Goal: Task Accomplishment & Management: Use online tool/utility

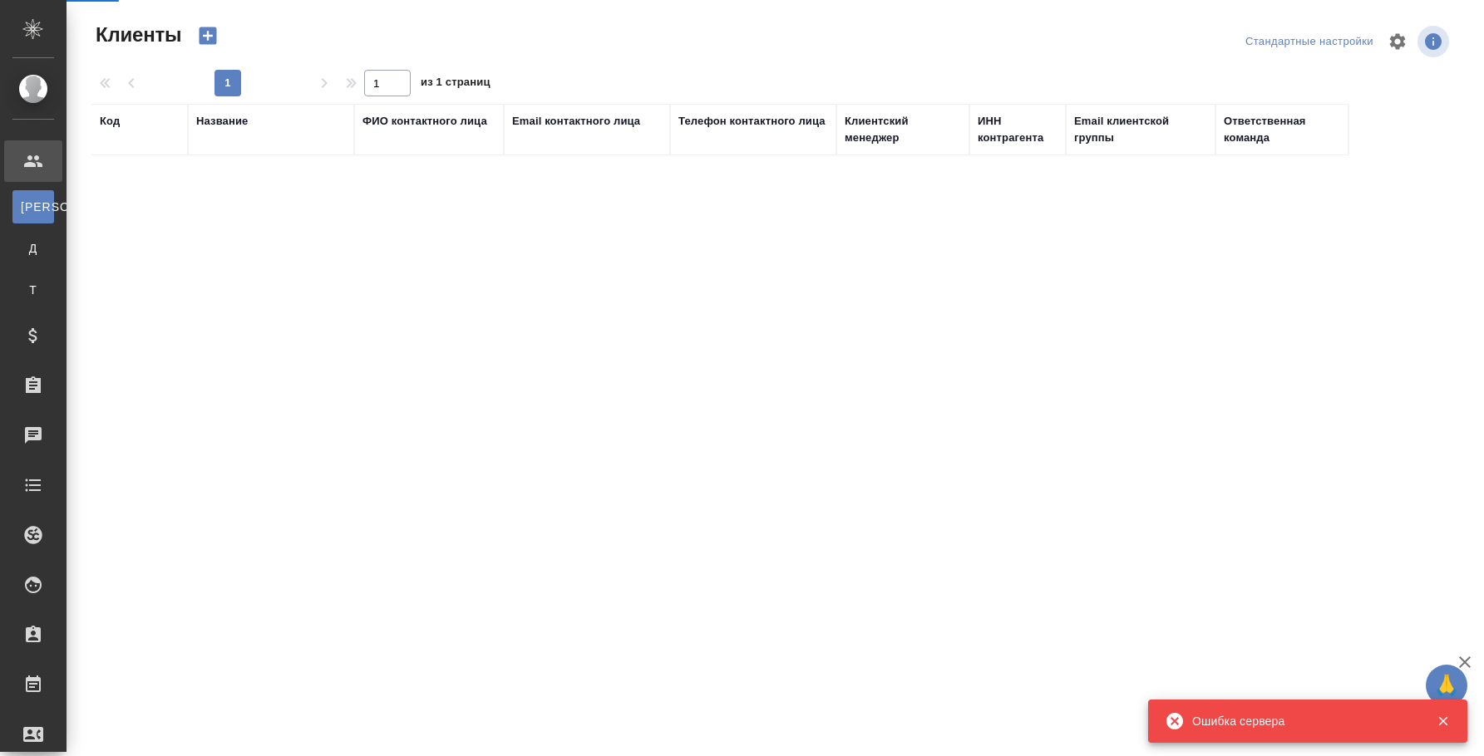
select select "RU"
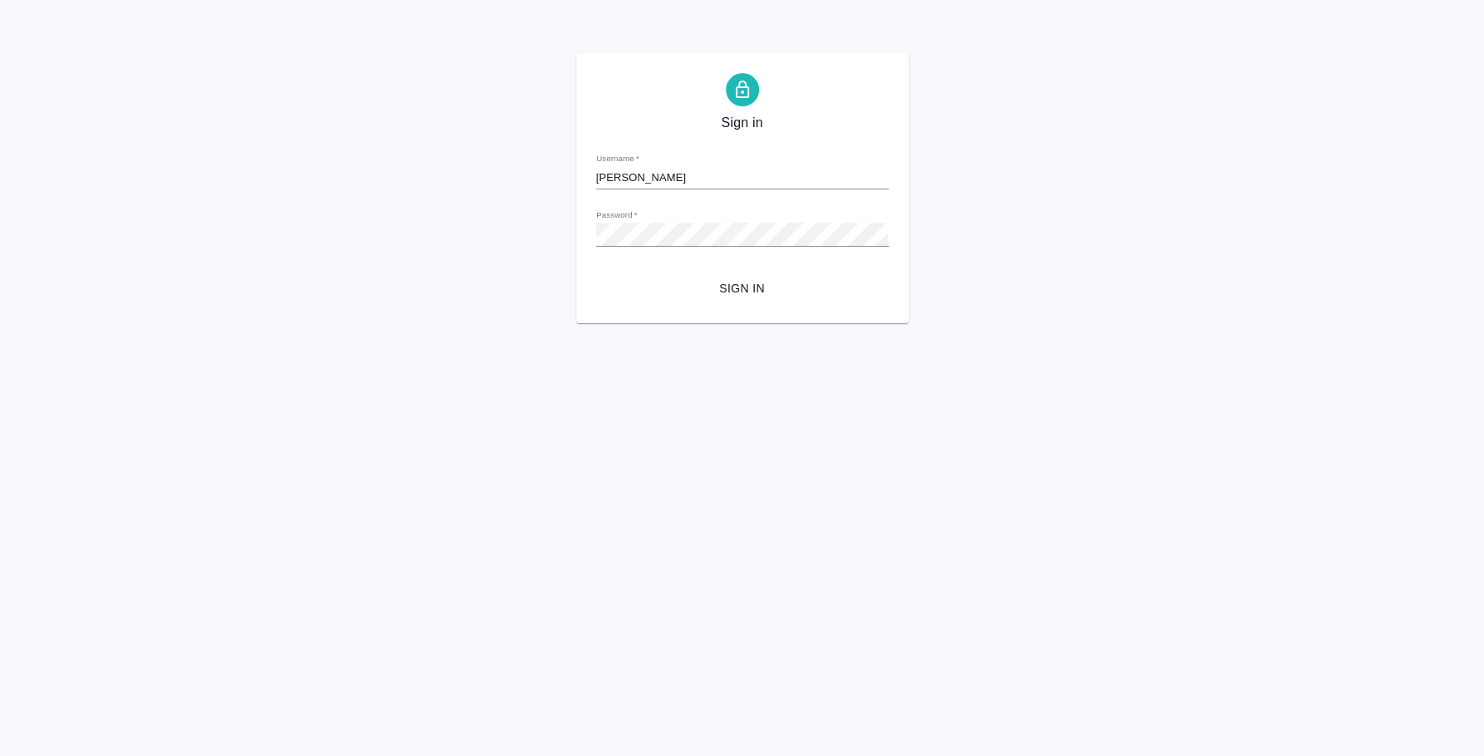
click at [819, 180] on input "[PERSON_NAME]" at bounding box center [742, 177] width 293 height 23
type input "i.fedotova@awatera.com"
click at [747, 287] on span "Sign in" at bounding box center [742, 288] width 266 height 21
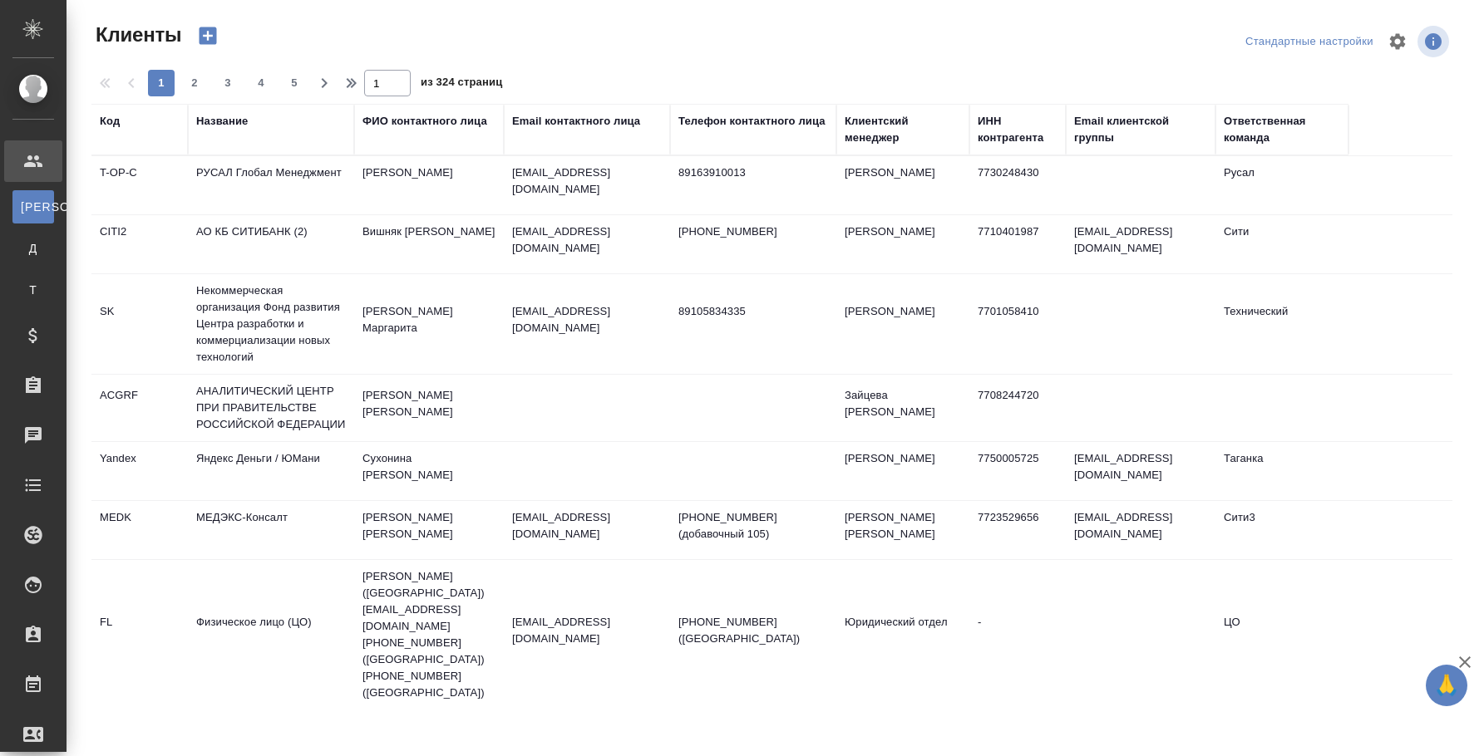
select select "RU"
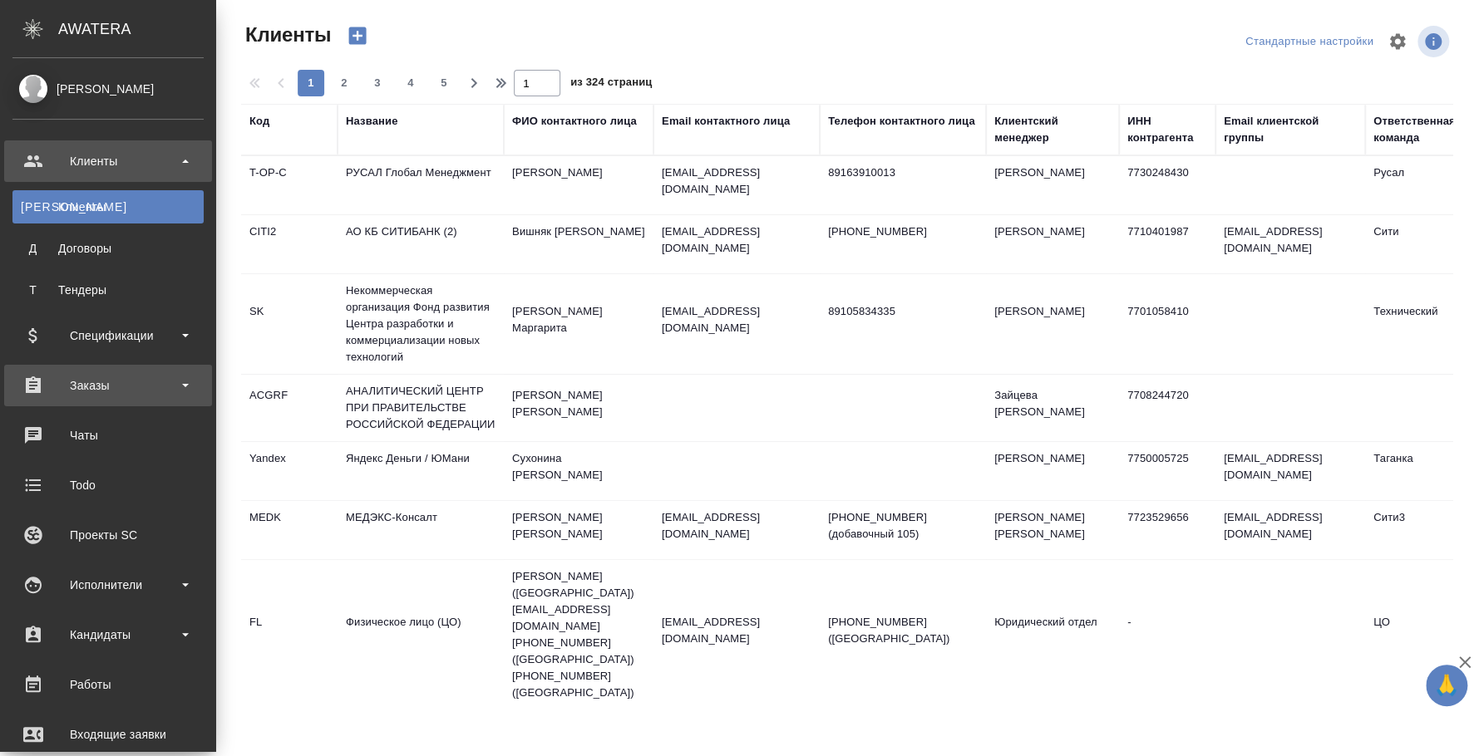
click at [91, 390] on div "Заказы" at bounding box center [107, 385] width 191 height 25
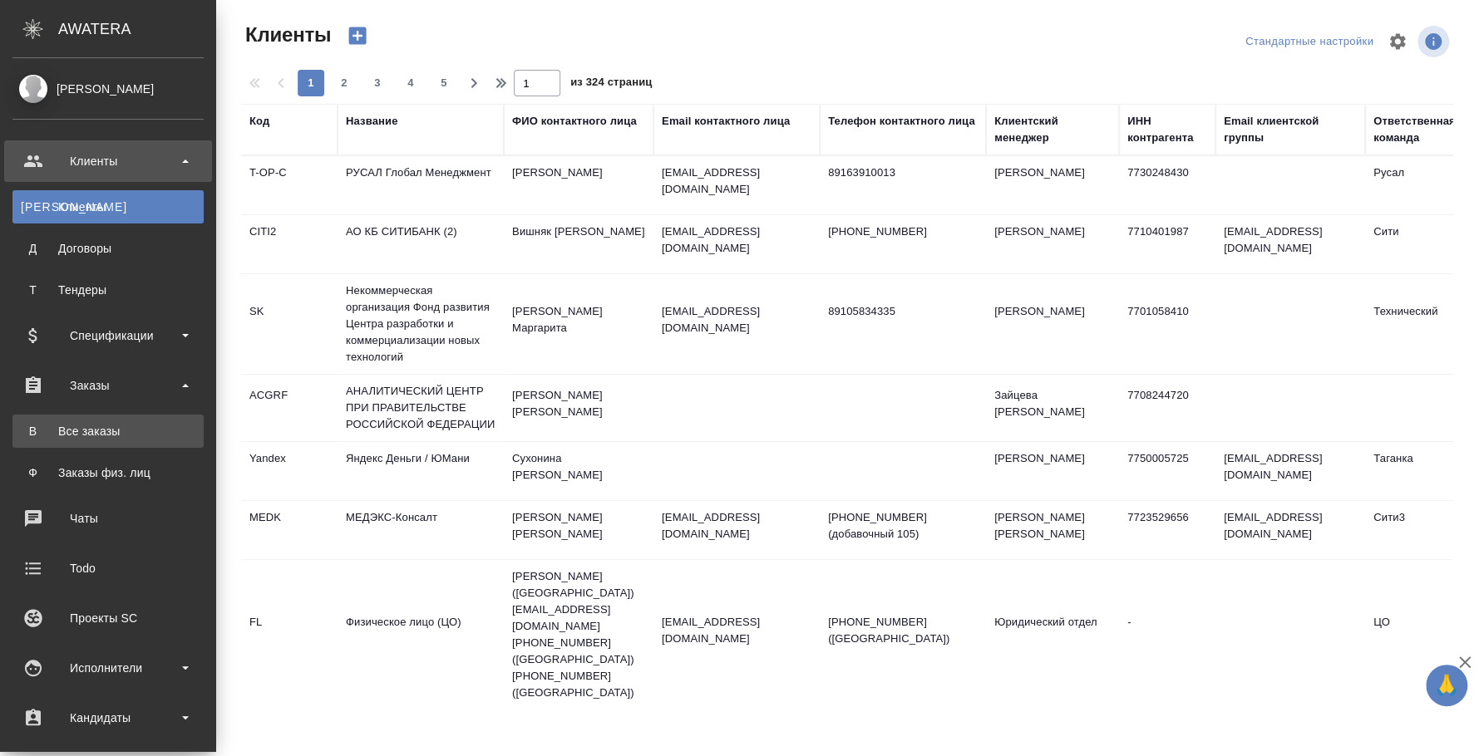
click at [94, 423] on div "Все заказы" at bounding box center [108, 431] width 175 height 17
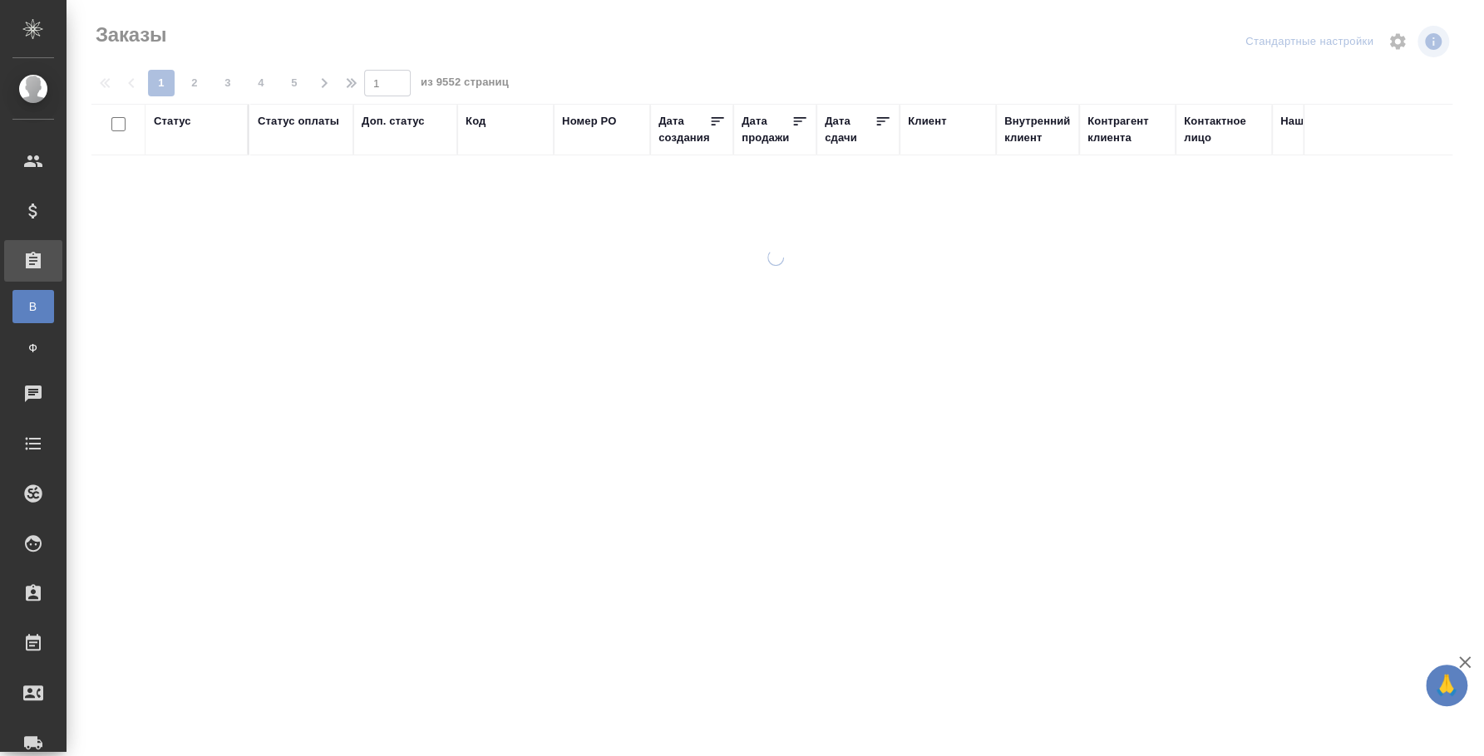
click at [478, 115] on div "Код" at bounding box center [475, 121] width 20 height 17
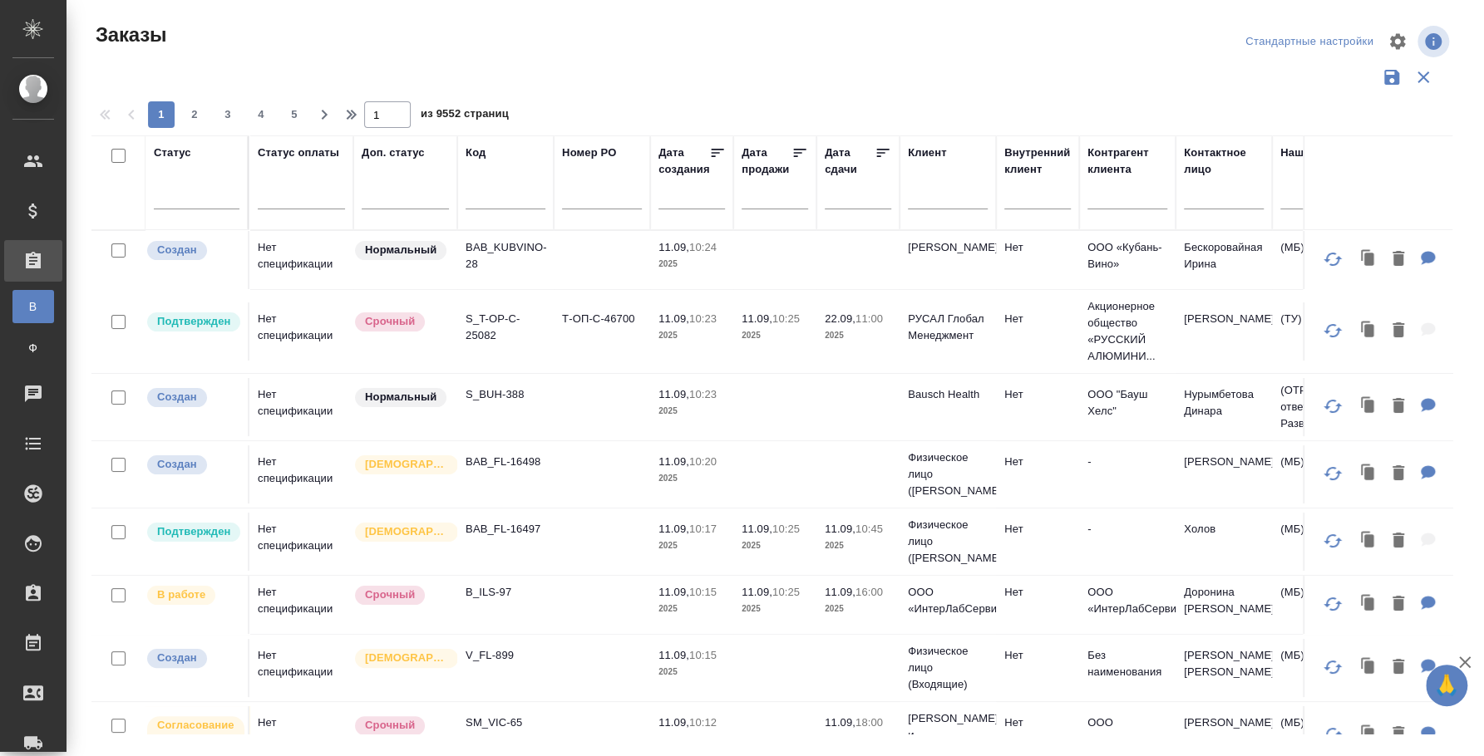
click at [478, 125] on span "из 9552 страниц" at bounding box center [465, 116] width 88 height 24
click at [488, 185] on div at bounding box center [505, 200] width 80 height 41
click at [488, 197] on input "text" at bounding box center [505, 199] width 80 height 21
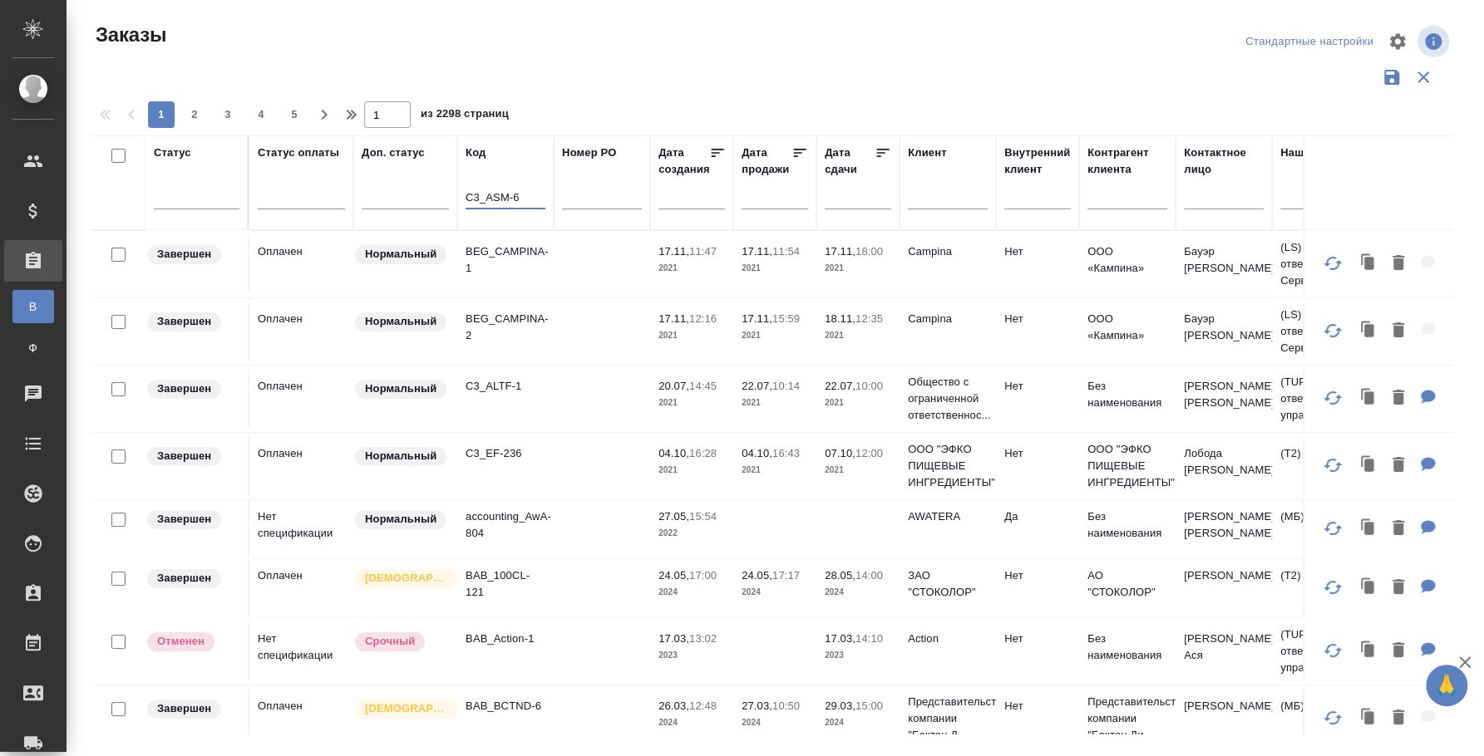
type input "C3_ASM-6"
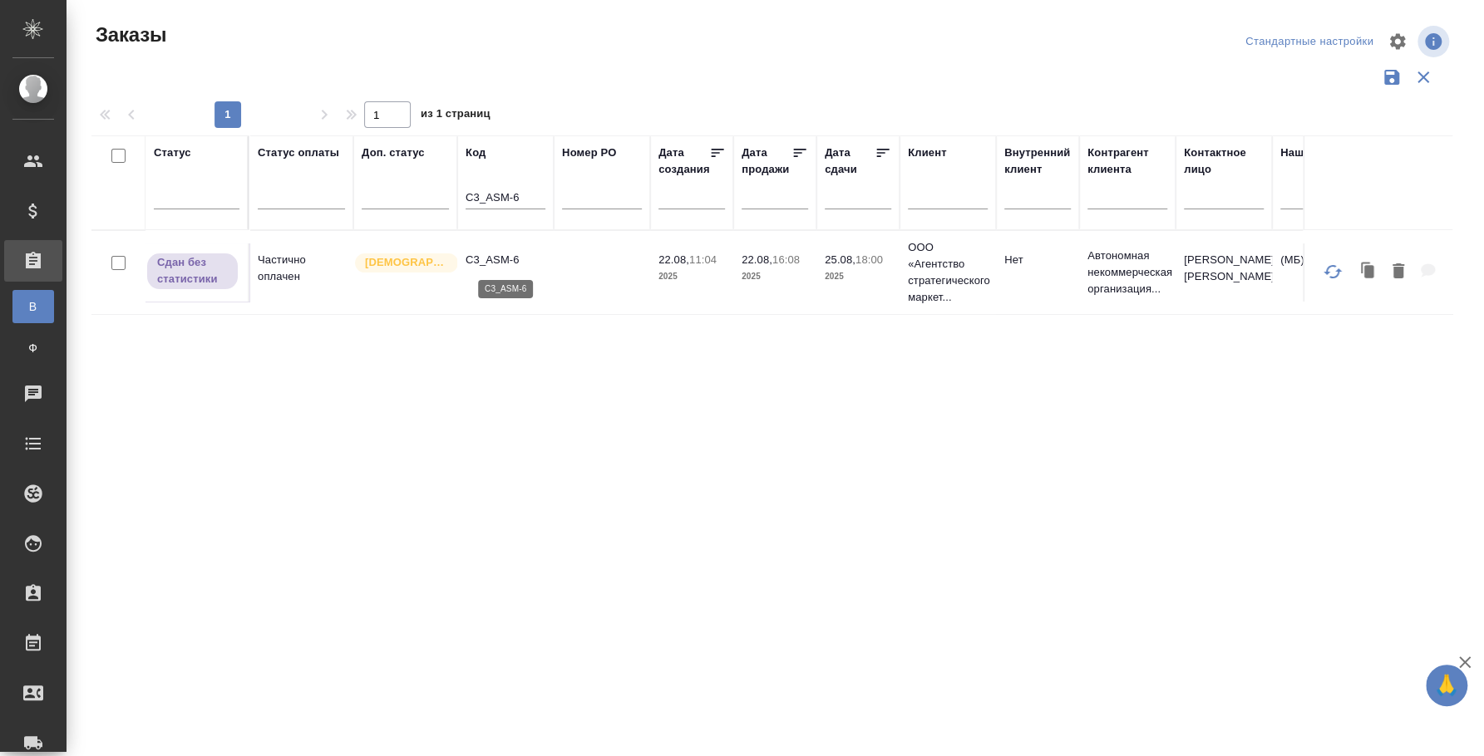
click at [500, 252] on p "C3_ASM-6" at bounding box center [505, 260] width 80 height 17
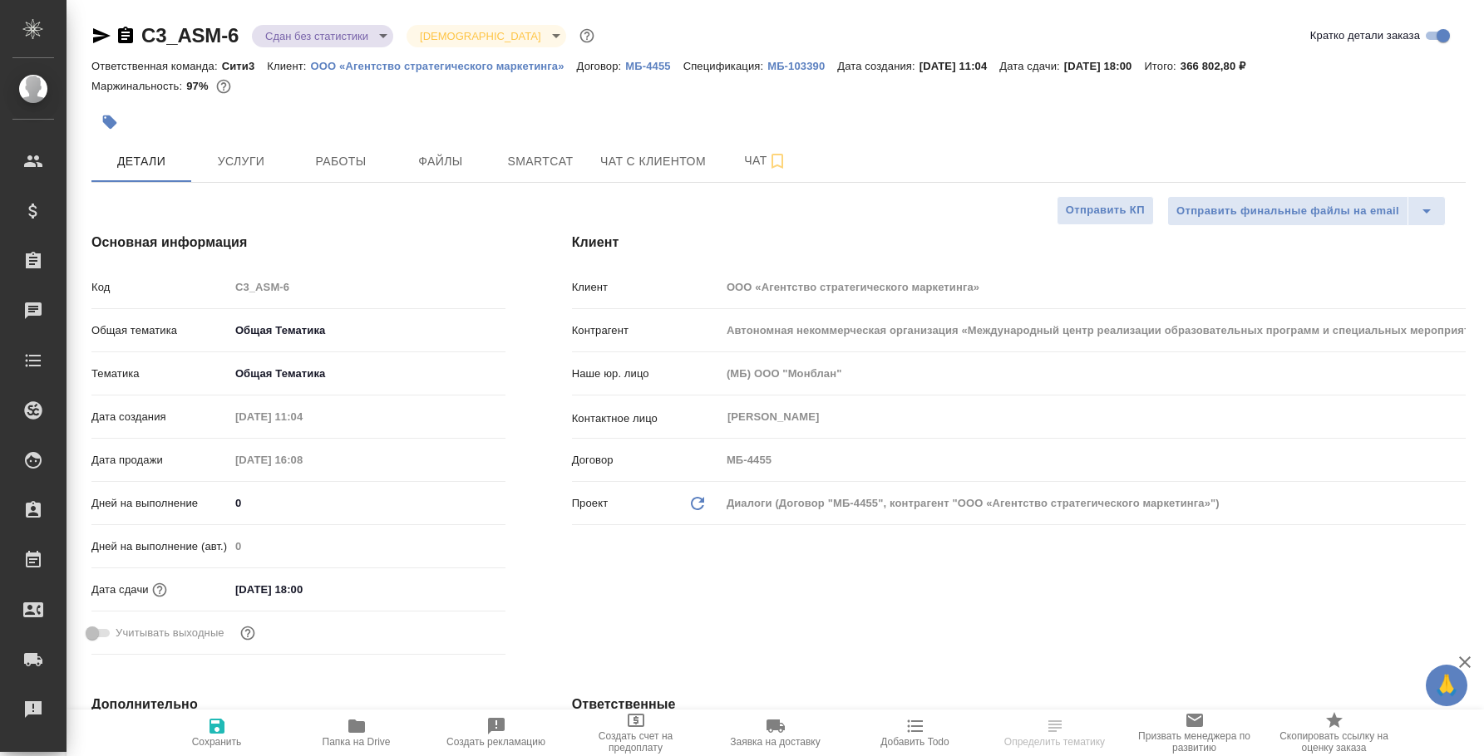
select select "RU"
click at [99, 37] on icon "button" at bounding box center [101, 35] width 17 height 15
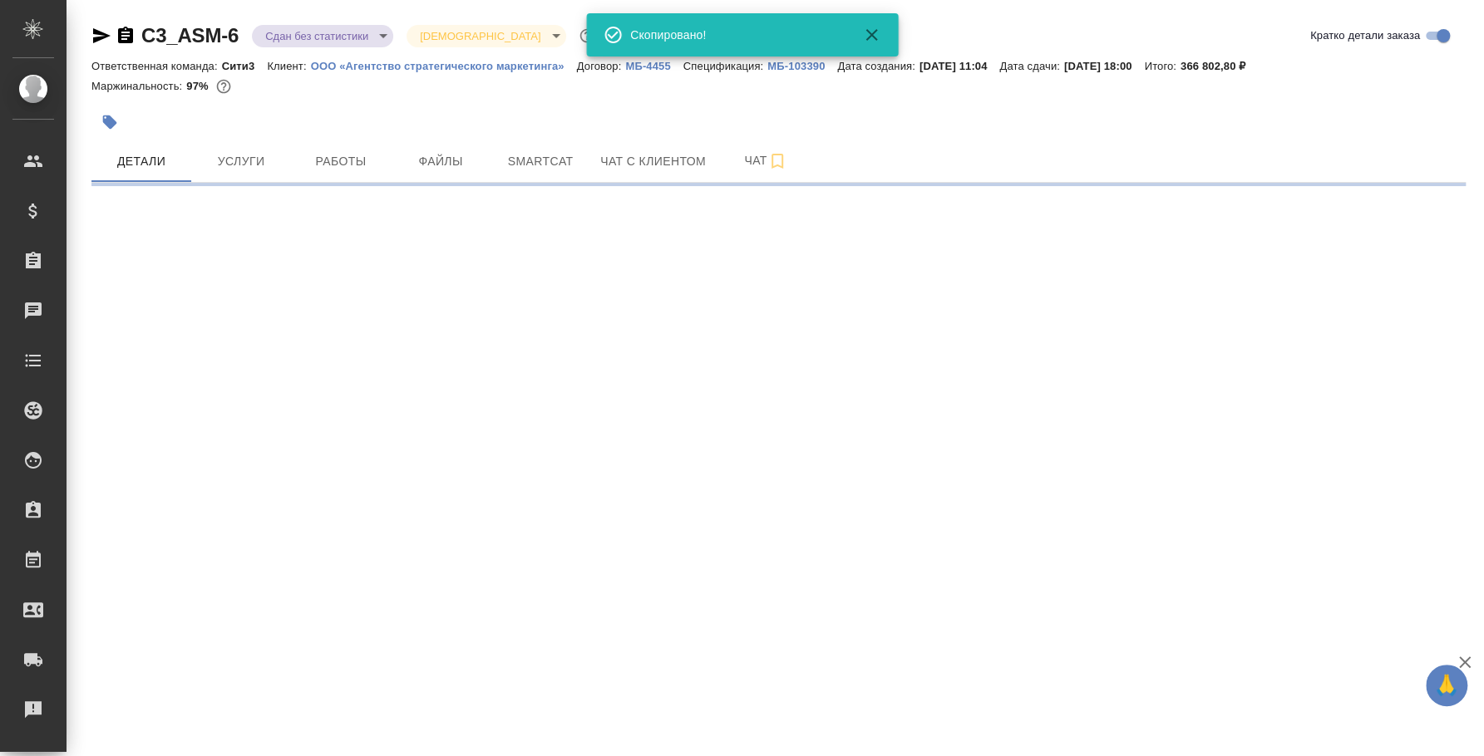
select select "RU"
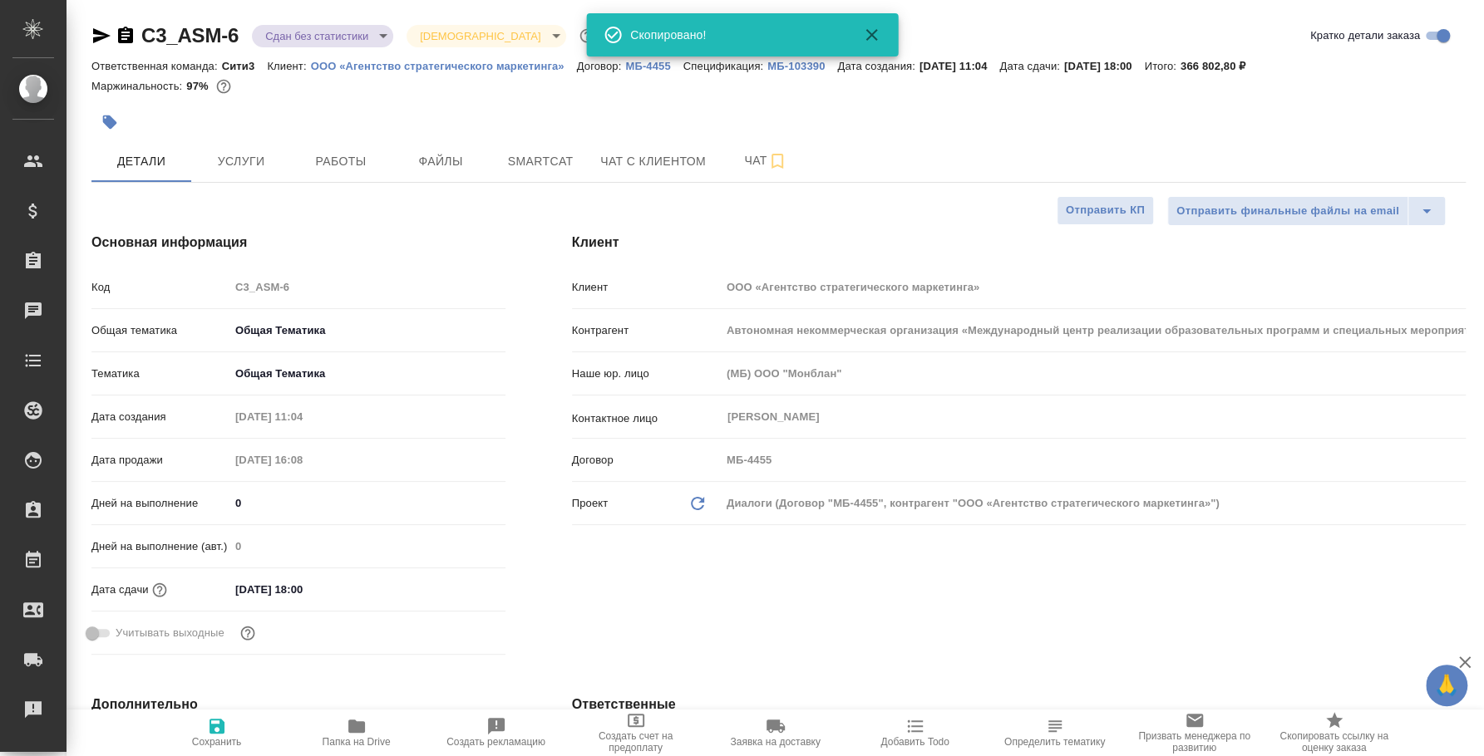
type textarea "x"
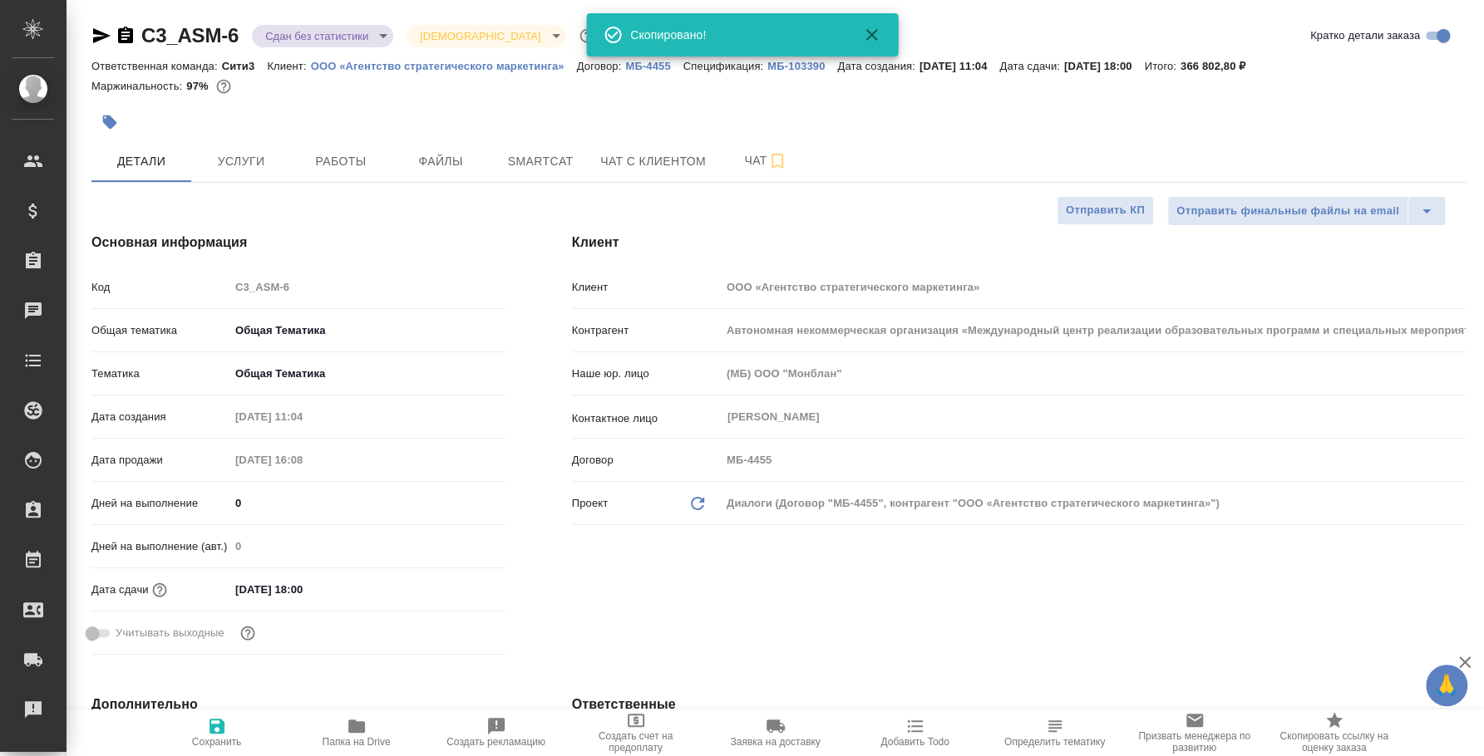
type textarea "x"
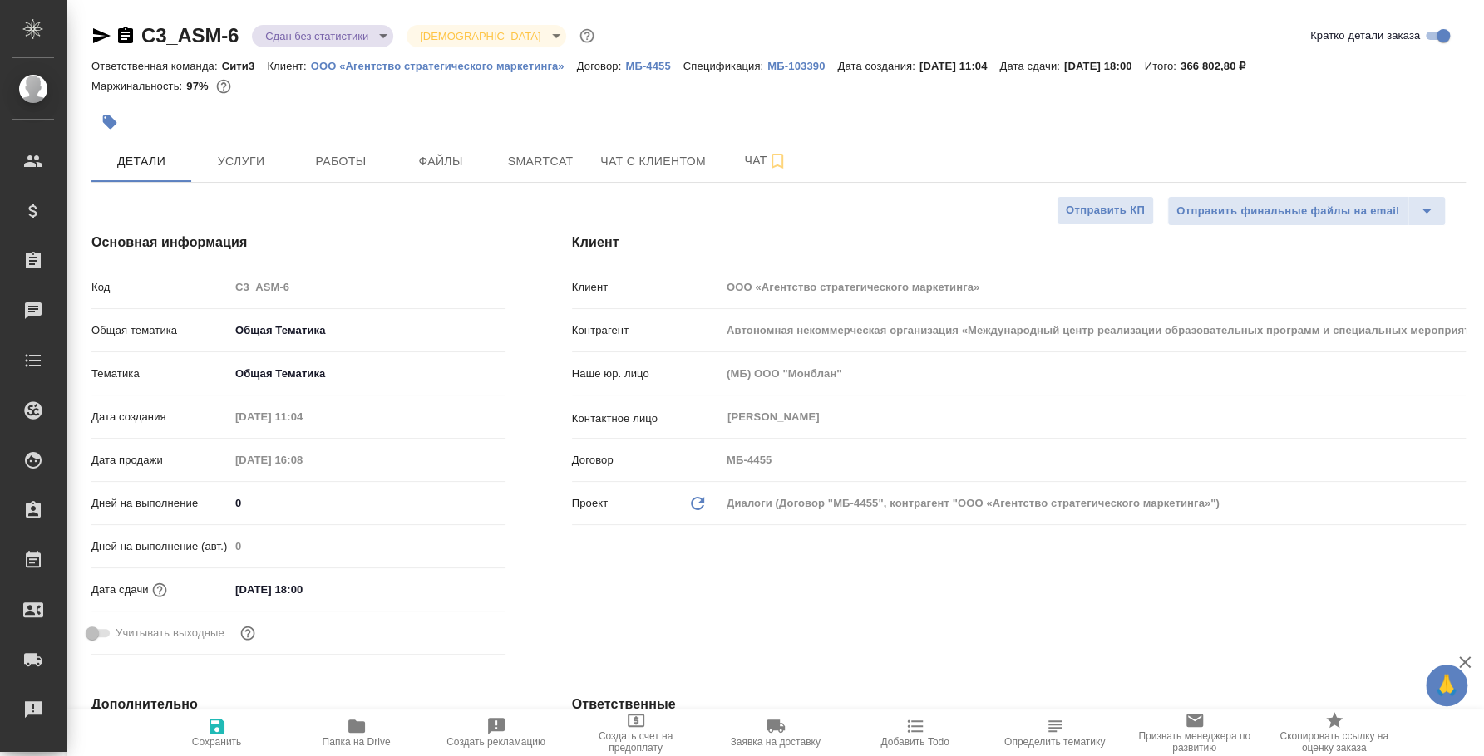
type textarea "x"
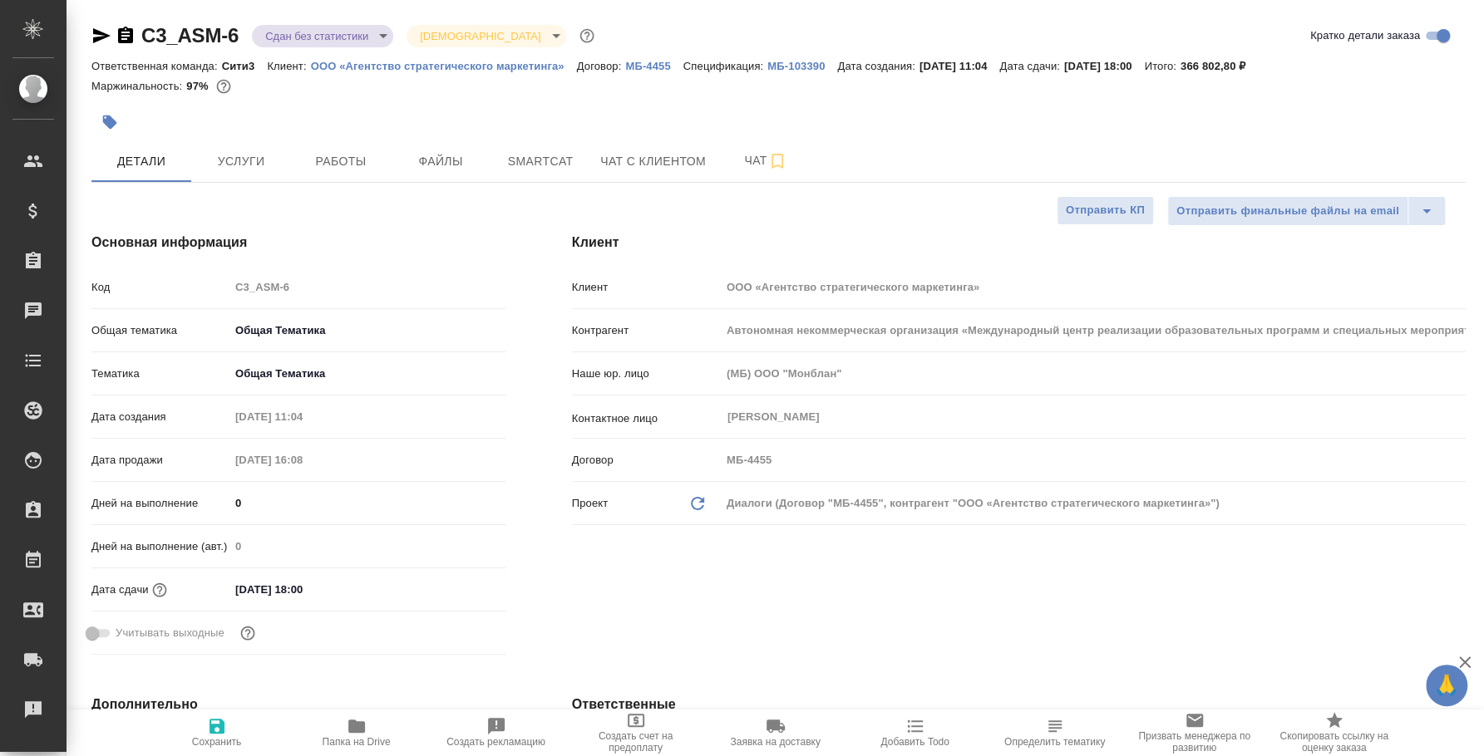
type textarea "x"
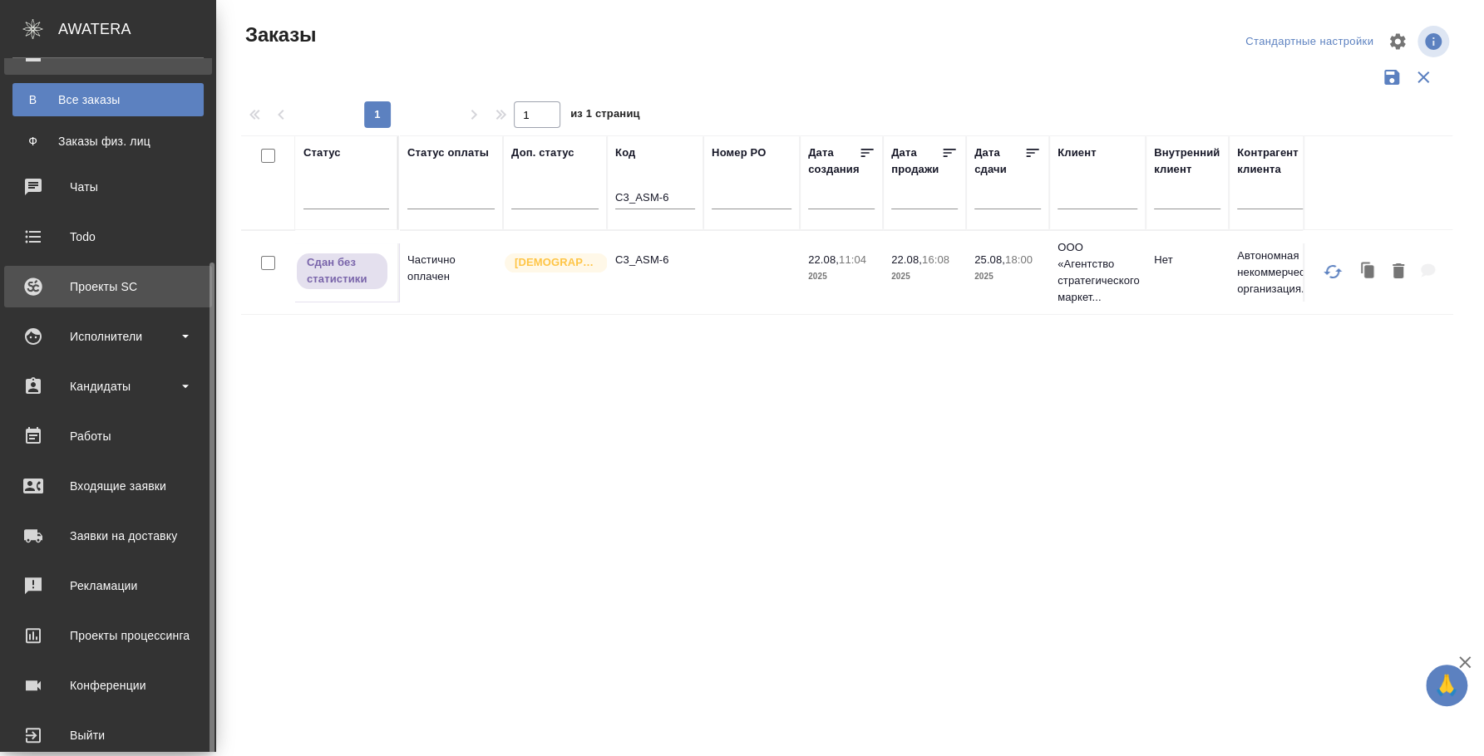
scroll to position [235, 0]
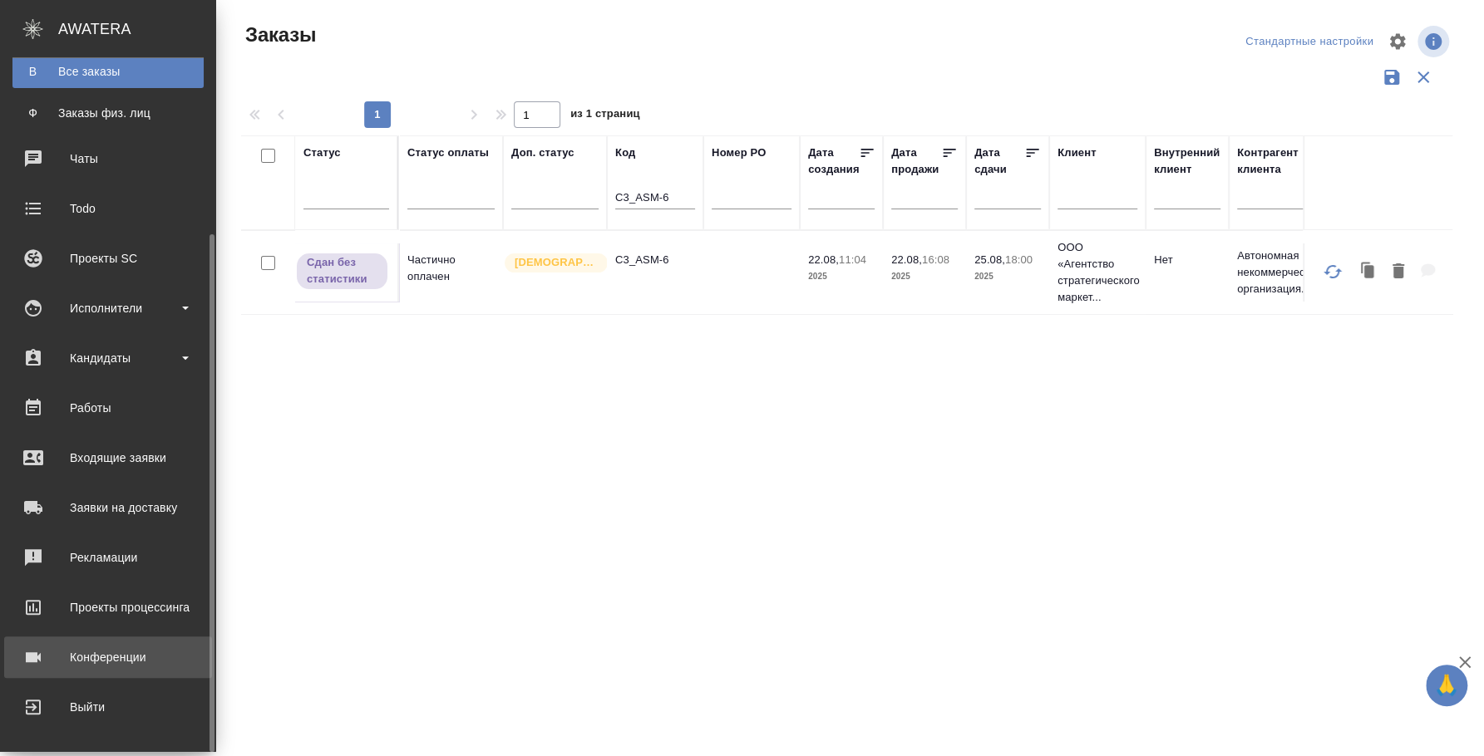
click at [169, 670] on link "Конференции" at bounding box center [108, 658] width 208 height 42
